Goal: Information Seeking & Learning: Learn about a topic

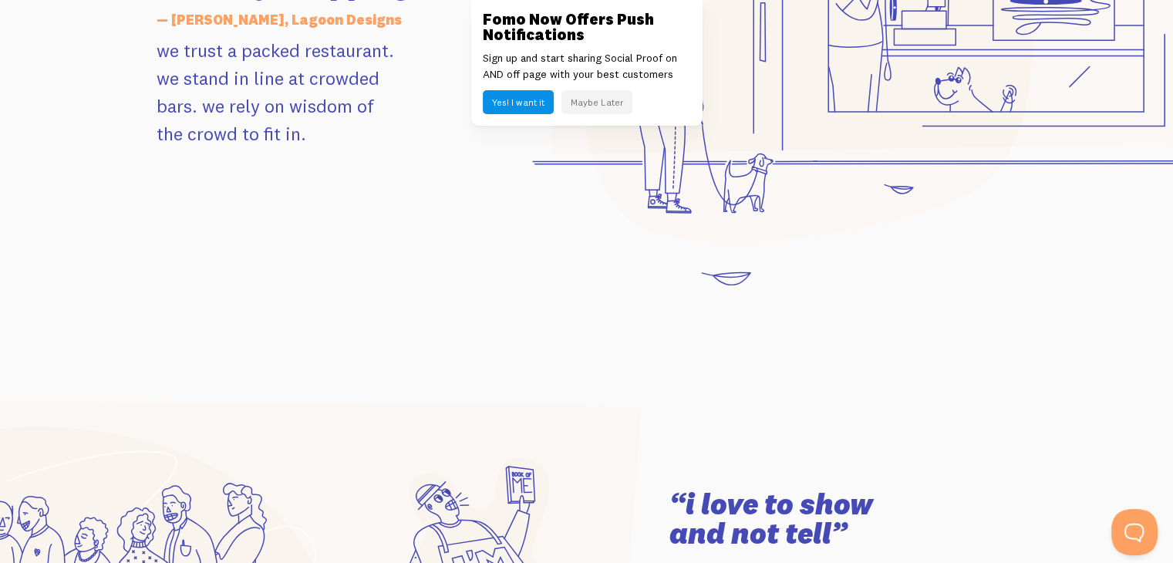
scroll to position [2159, 0]
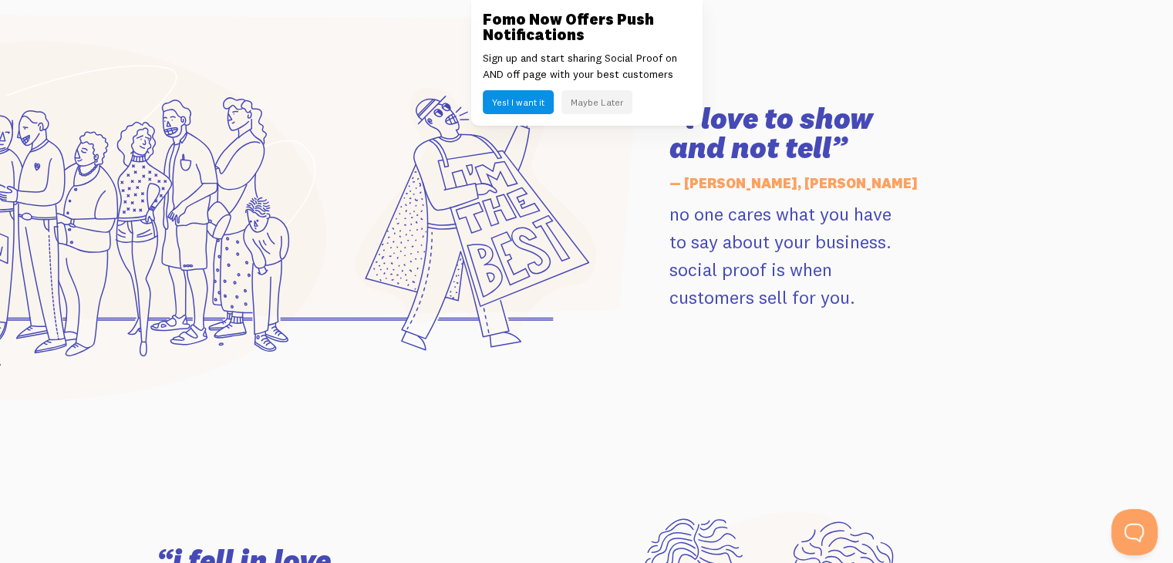
click at [600, 92] on button "Maybe Later" at bounding box center [596, 102] width 71 height 24
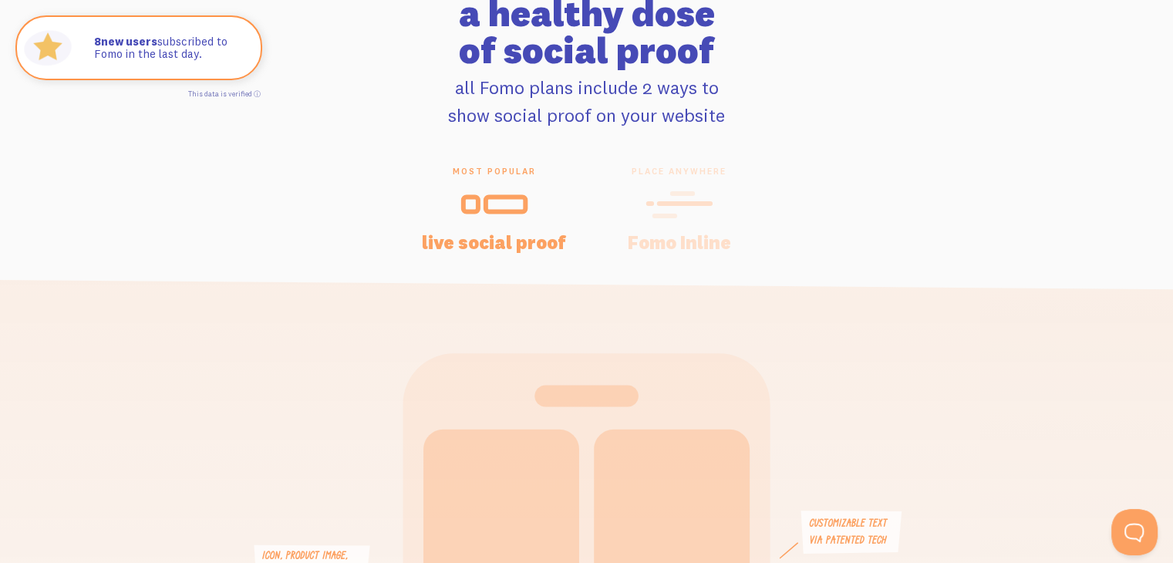
scroll to position [0, 0]
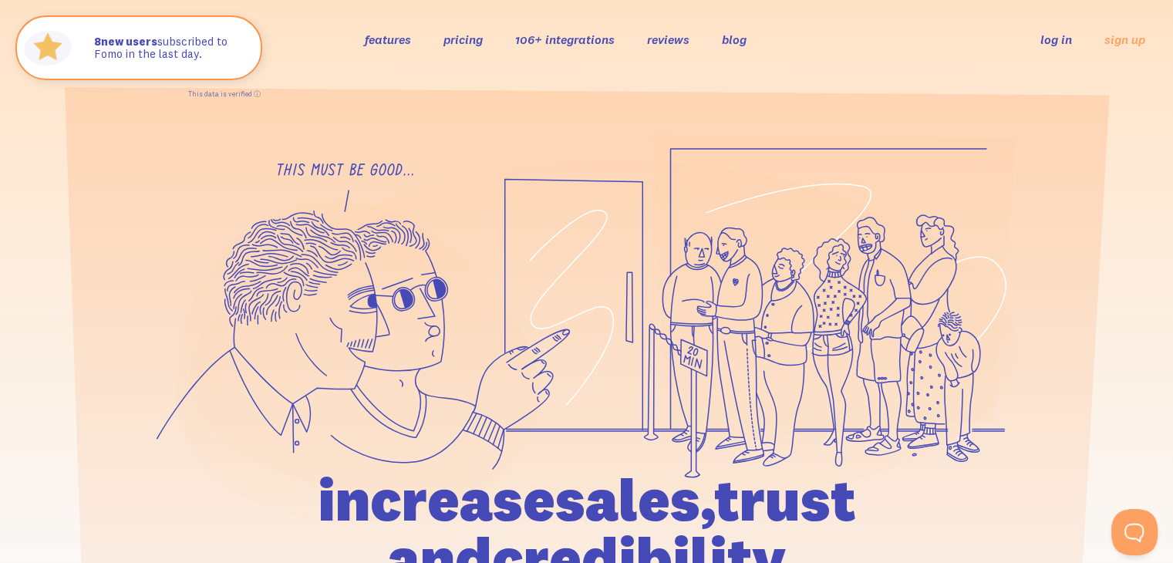
click at [396, 32] on link "features" at bounding box center [388, 39] width 46 height 15
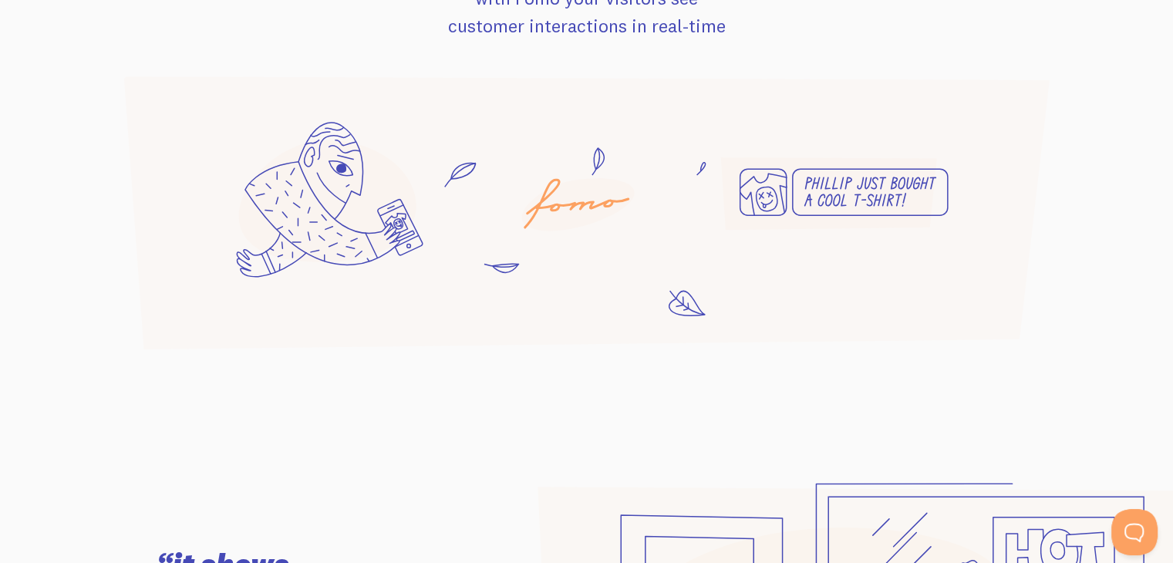
scroll to position [1234, 0]
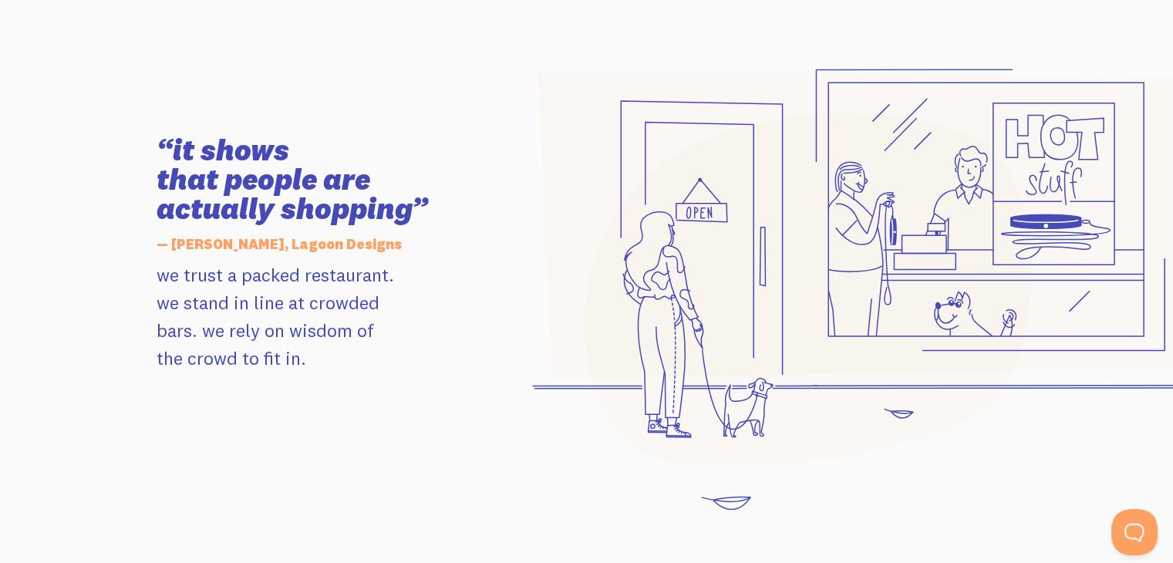
scroll to position [256, 0]
